Goal: Information Seeking & Learning: Stay updated

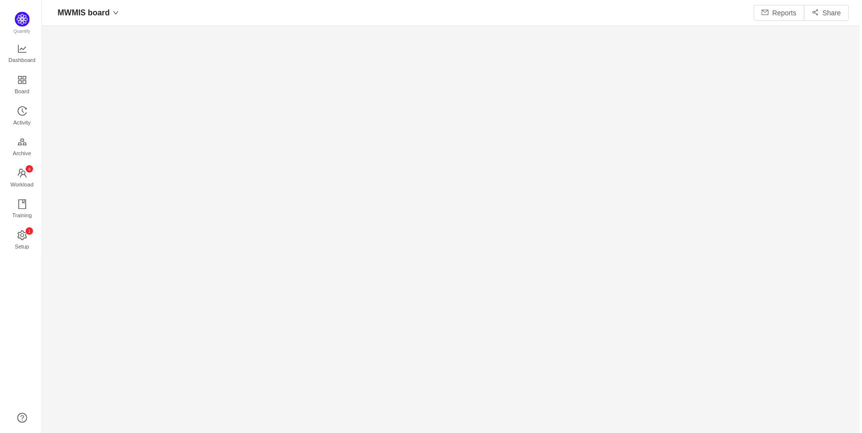
scroll to position [14, 14]
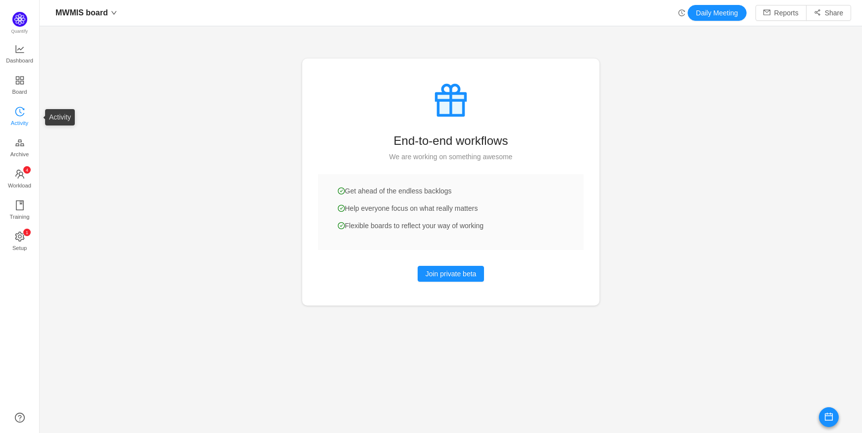
click at [23, 119] on span "Activity" at bounding box center [19, 123] width 17 height 20
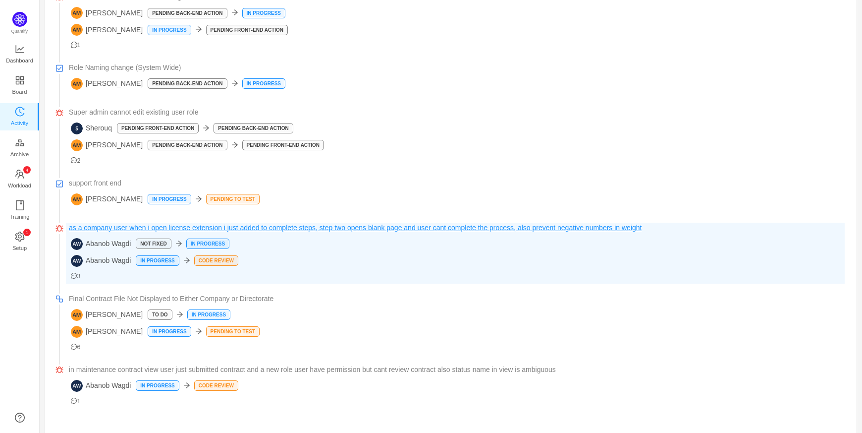
scroll to position [208, 0]
